Goal: Task Accomplishment & Management: Manage account settings

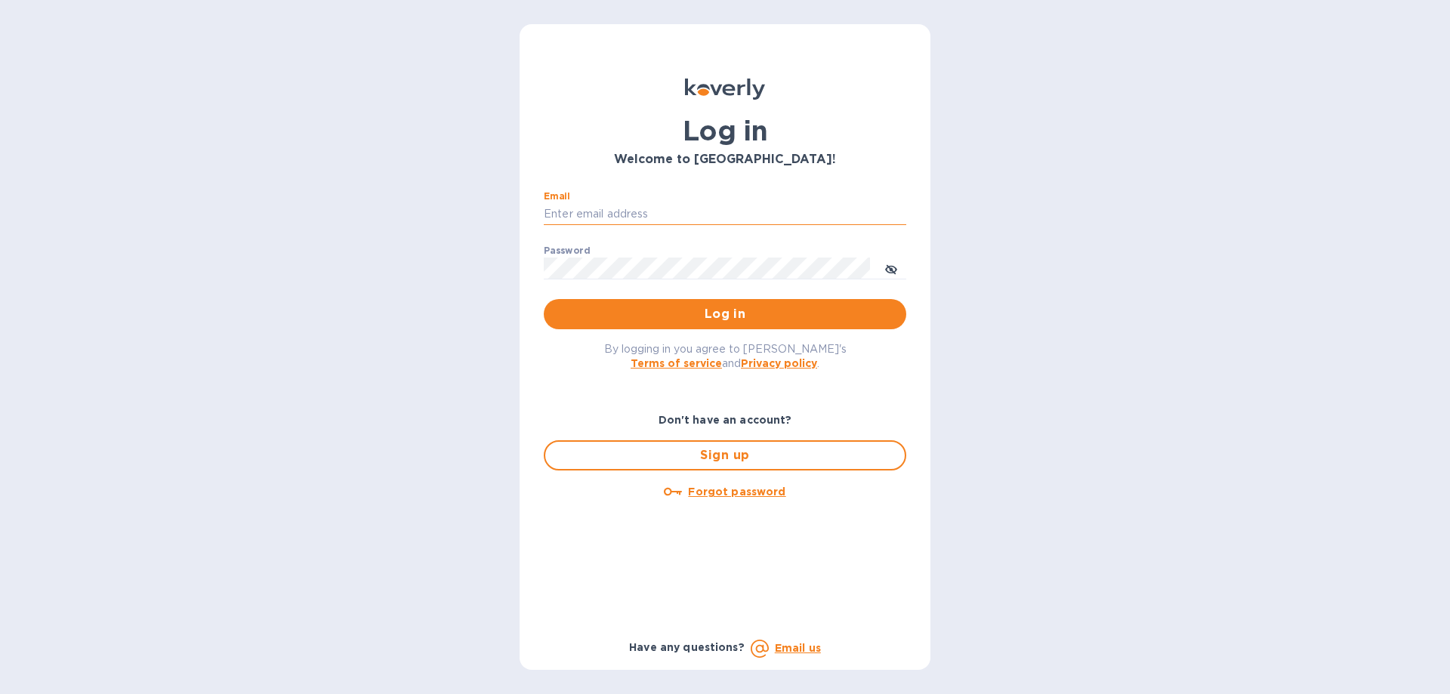
click at [774, 211] on input "Email" at bounding box center [725, 214] width 362 height 23
type input "[EMAIL_ADDRESS][DOMAIN_NAME]"
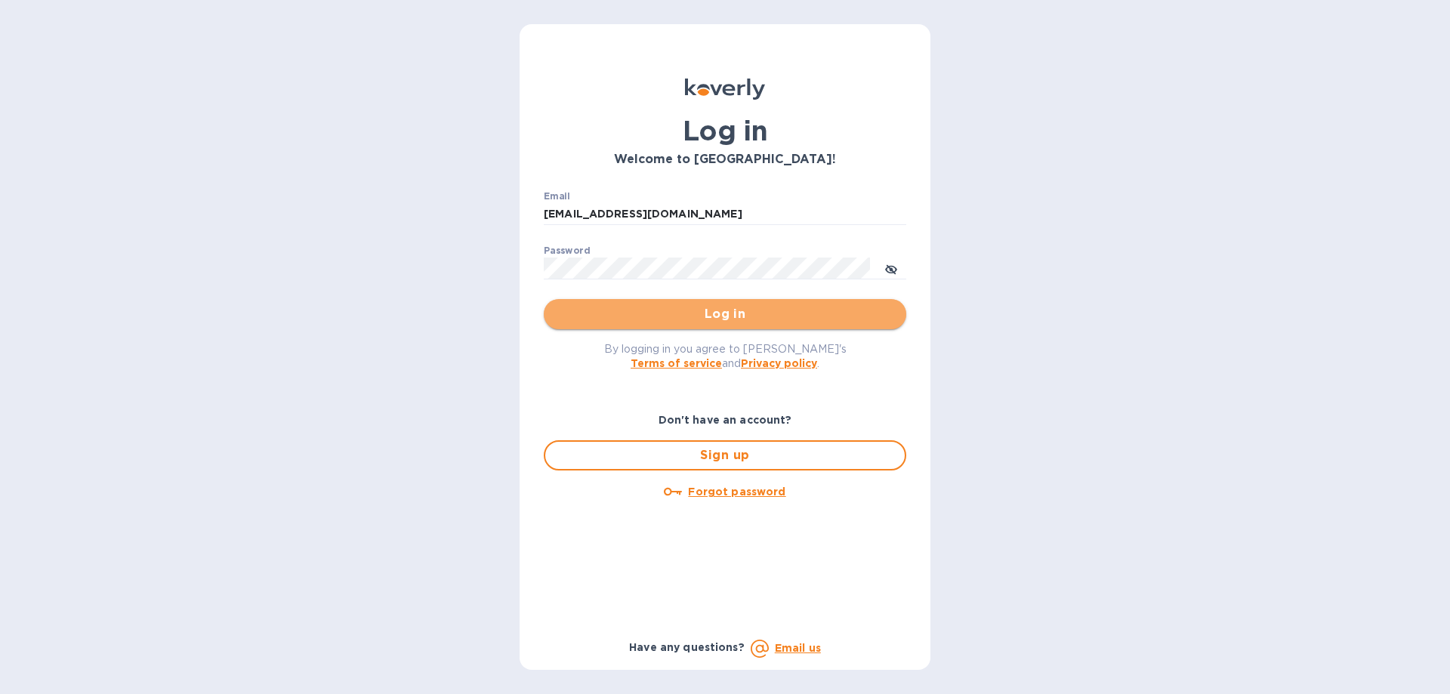
click at [745, 311] on span "Log in" at bounding box center [725, 314] width 338 height 18
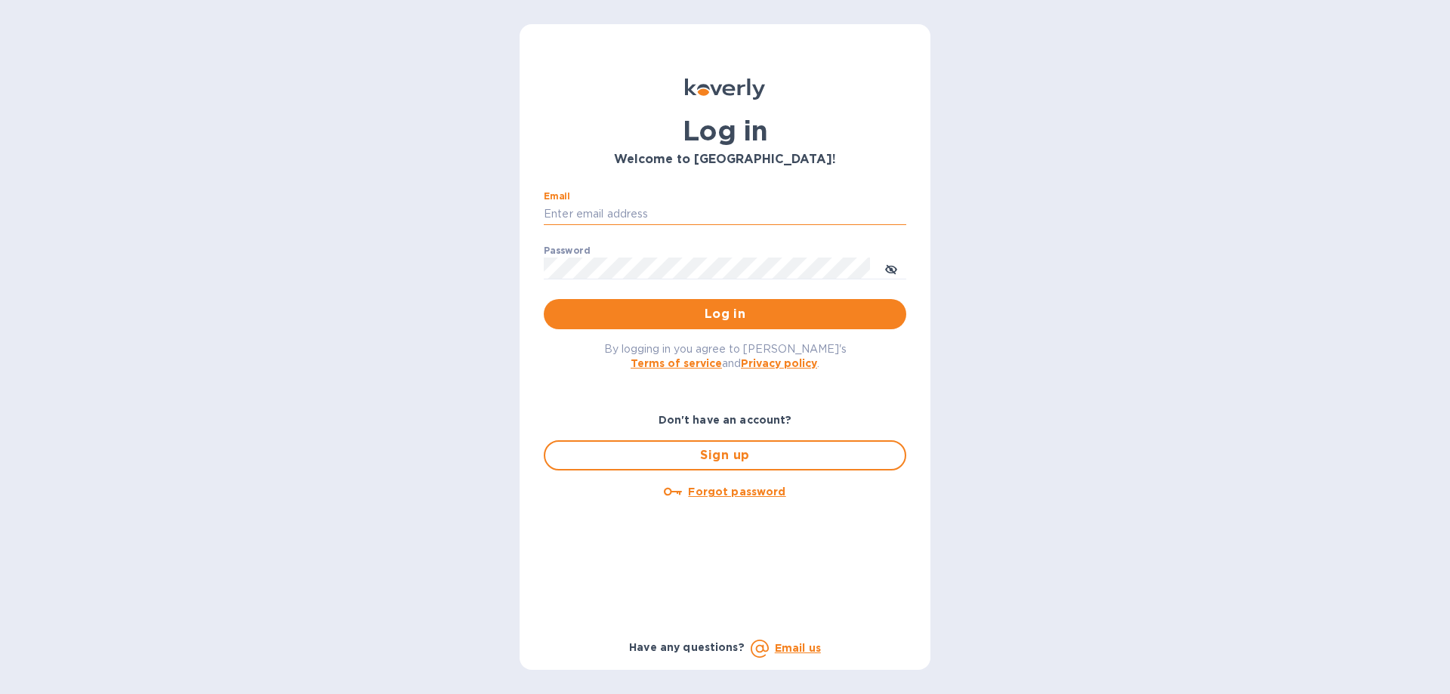
click at [743, 212] on input "Email" at bounding box center [725, 214] width 362 height 23
type input "[EMAIL_ADDRESS][DOMAIN_NAME]"
click at [544, 299] on button "Log in" at bounding box center [725, 314] width 362 height 30
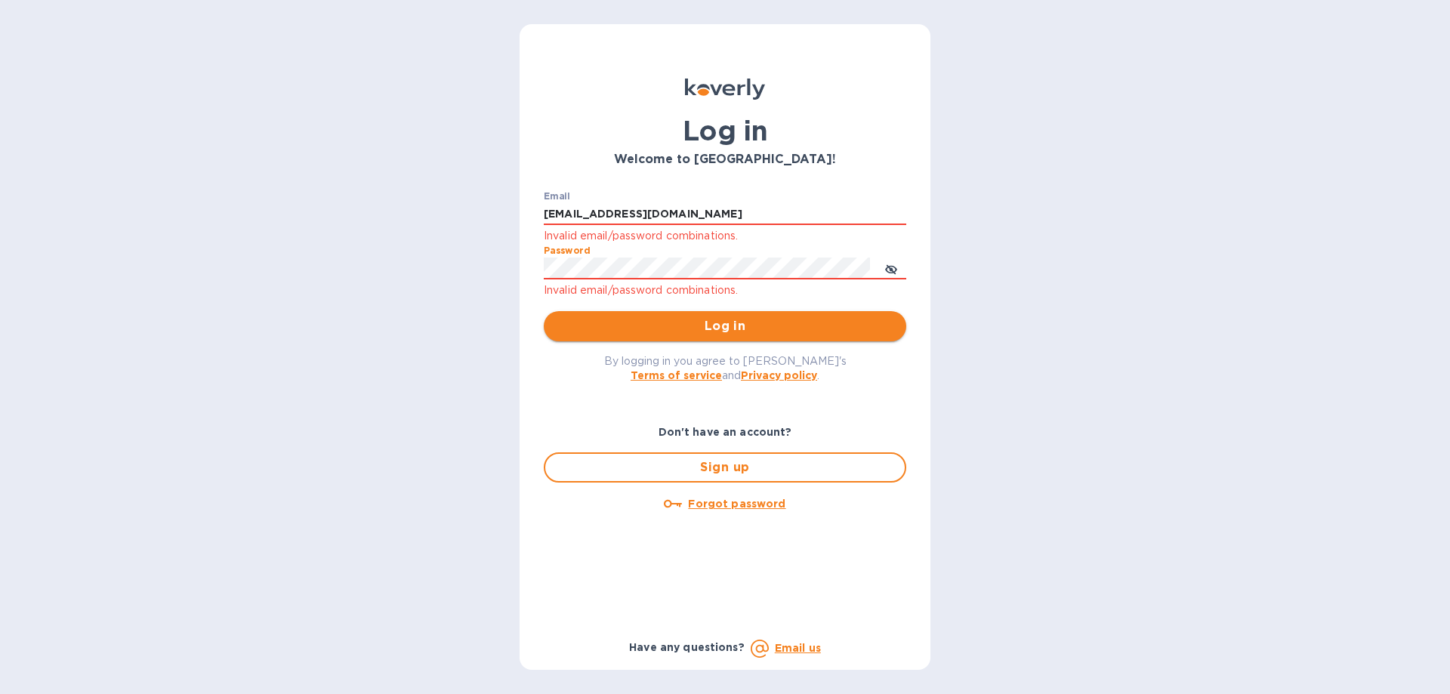
click at [741, 327] on span "Log in" at bounding box center [725, 326] width 338 height 18
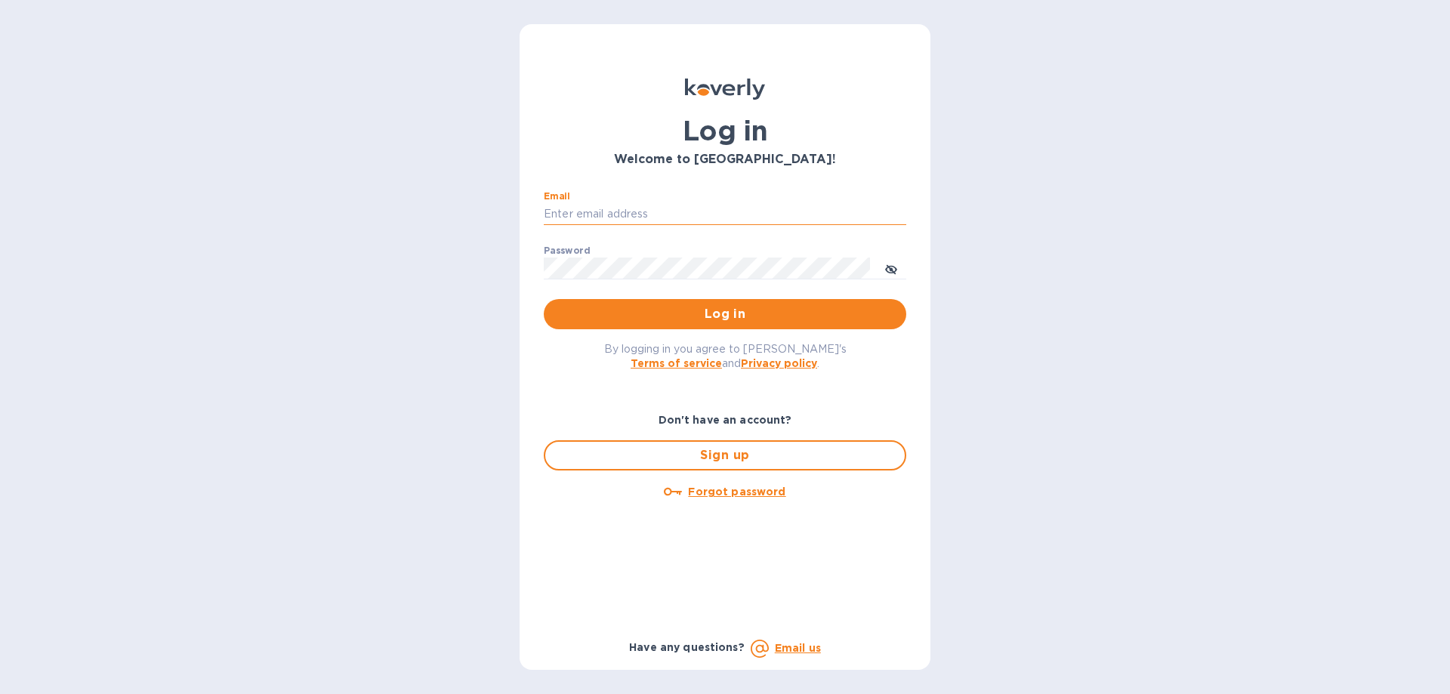
click at [722, 210] on input "Email" at bounding box center [725, 214] width 362 height 23
type input "[EMAIL_ADDRESS][DOMAIN_NAME]"
click at [896, 267] on icon "toggle password visibility" at bounding box center [891, 270] width 12 height 12
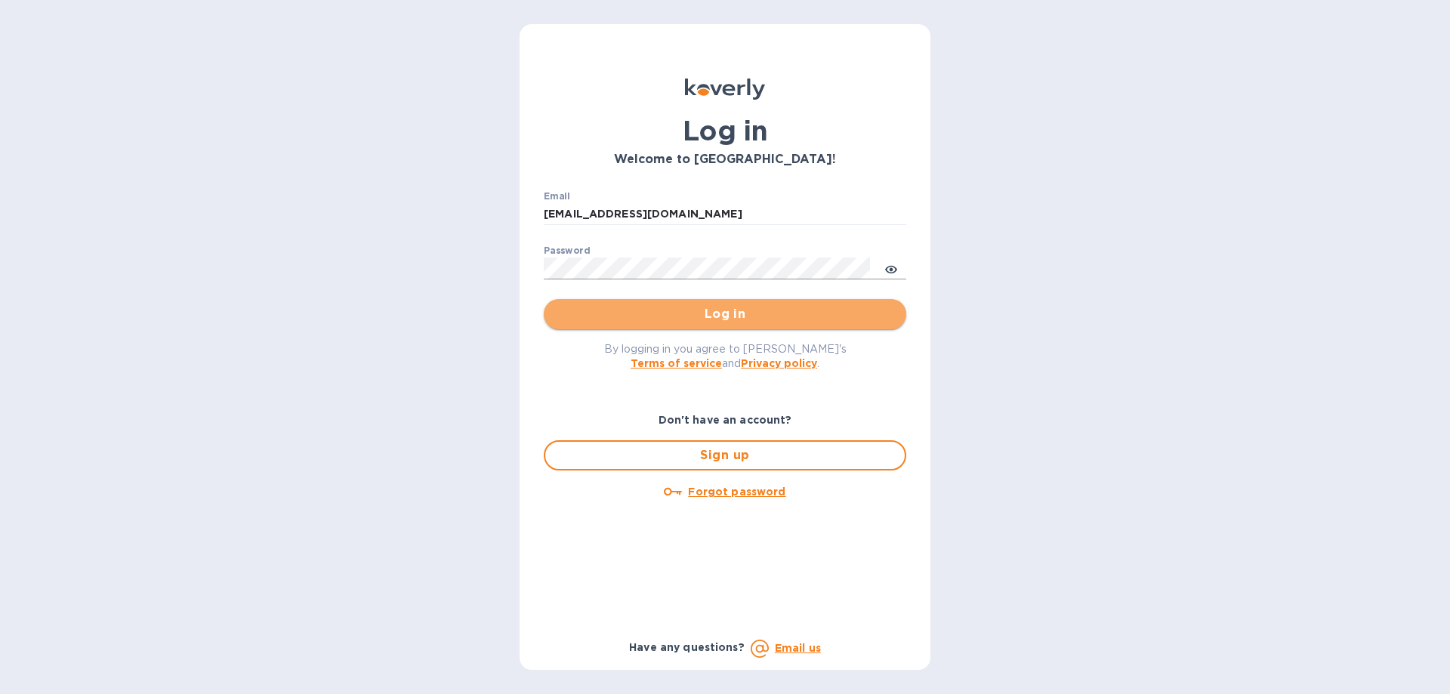
click at [800, 310] on span "Log in" at bounding box center [725, 314] width 338 height 18
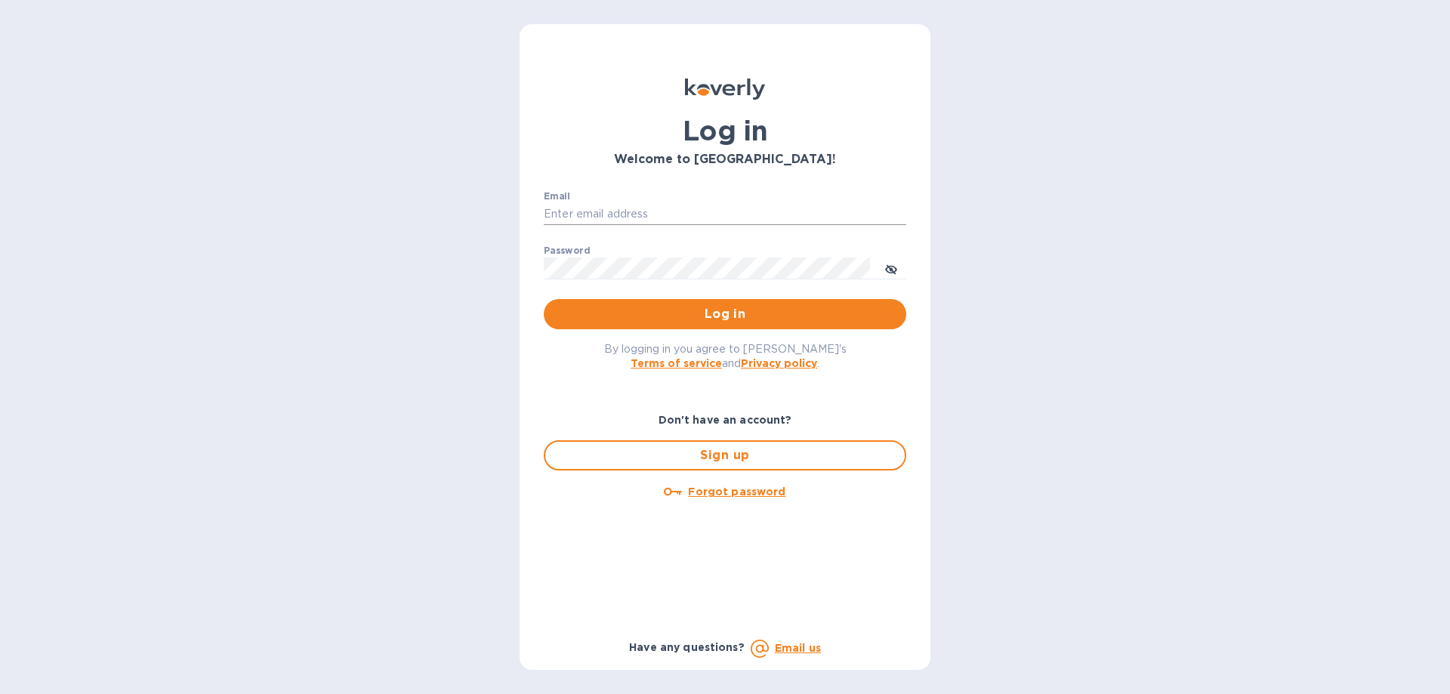
click at [626, 209] on input "Email" at bounding box center [725, 214] width 362 height 23
type input "[EMAIL_ADDRESS][DOMAIN_NAME]"
click at [897, 271] on button "toggle password visibility" at bounding box center [891, 268] width 30 height 30
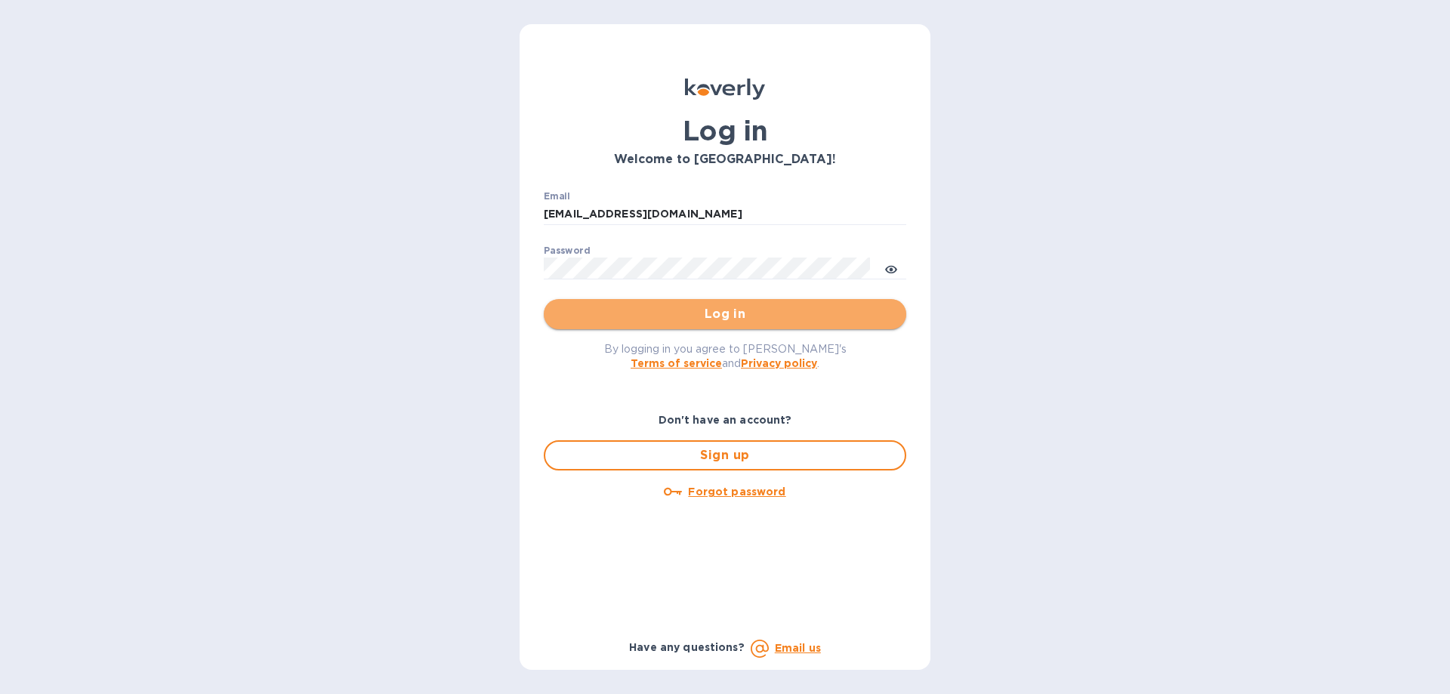
click at [650, 316] on span "Log in" at bounding box center [725, 314] width 338 height 18
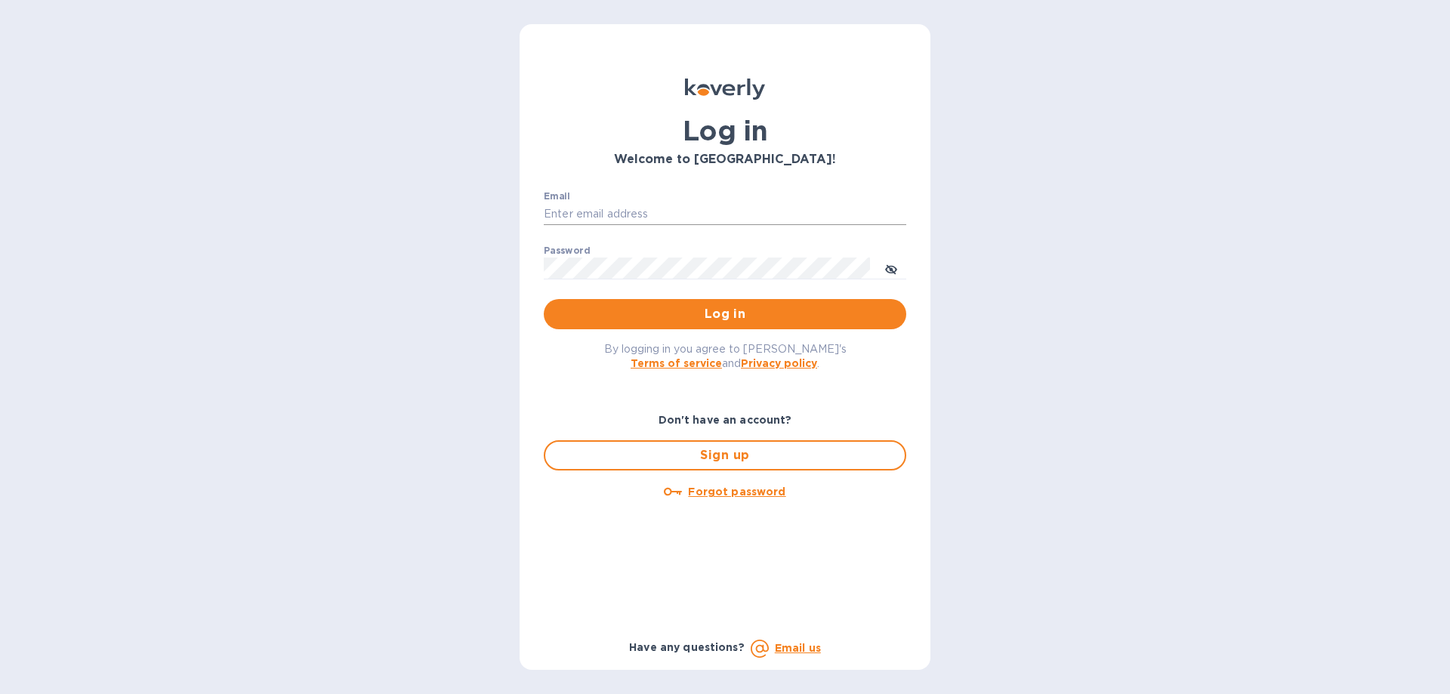
click at [710, 218] on input "Email" at bounding box center [725, 214] width 362 height 23
type input "[EMAIL_ADDRESS][DOMAIN_NAME]"
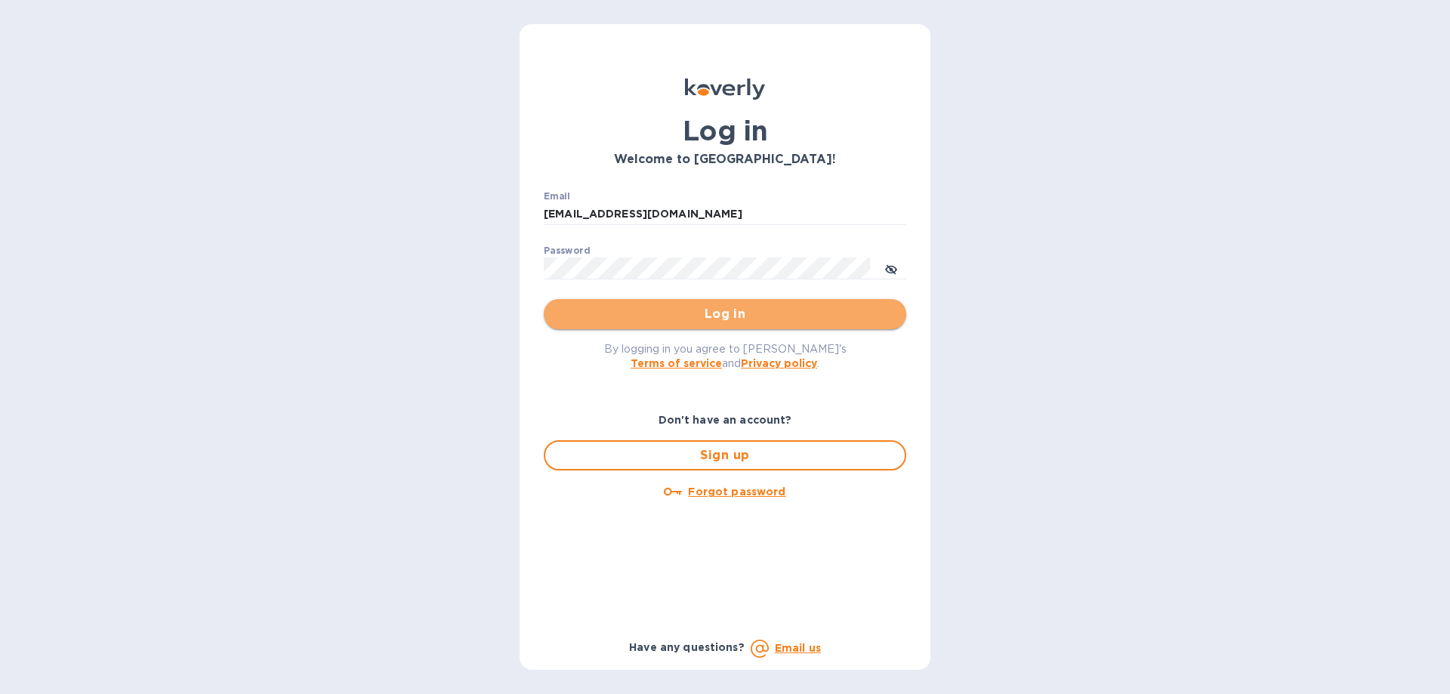
click at [701, 317] on span "Log in" at bounding box center [725, 314] width 338 height 18
